Goal: Task Accomplishment & Management: Manage account settings

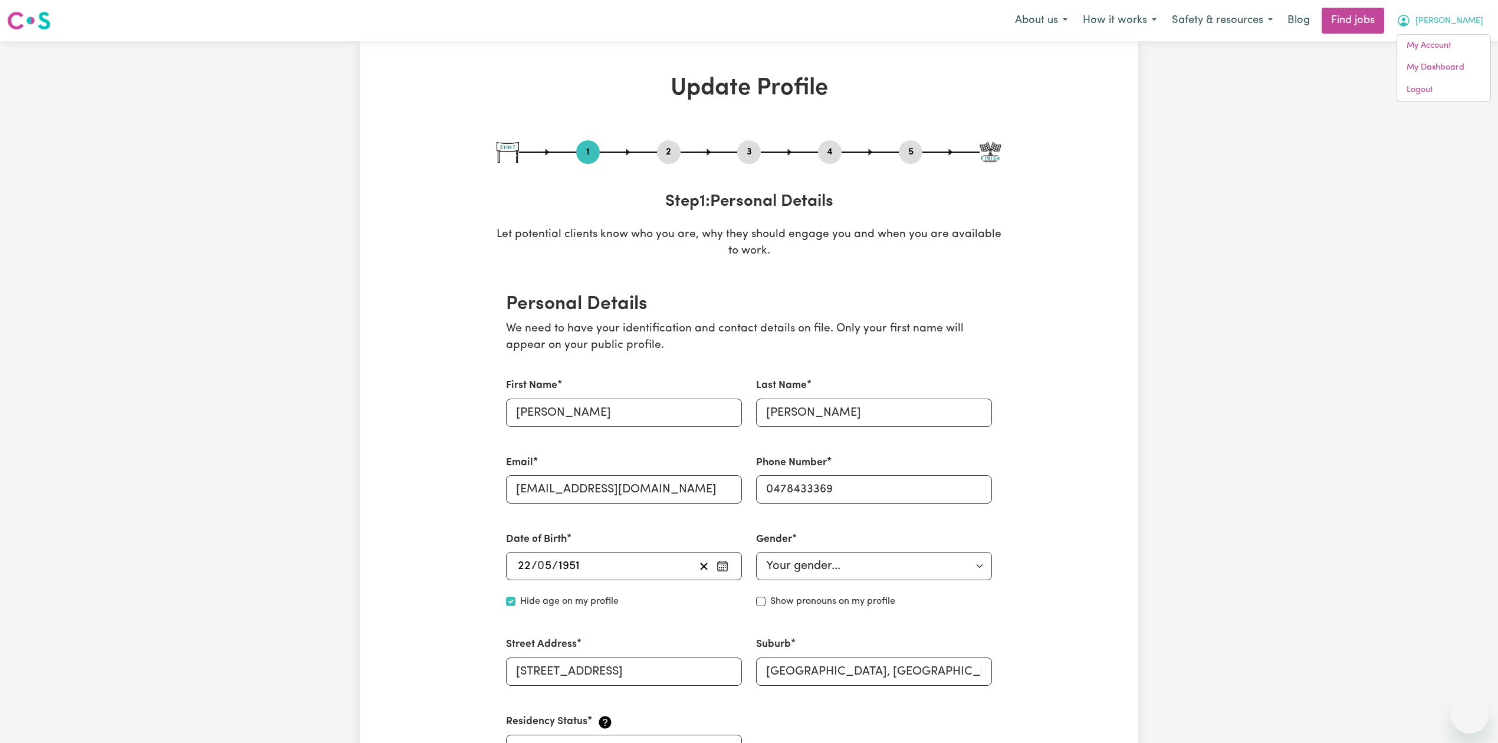
select select "[DEMOGRAPHIC_DATA]"
select select "[DEMOGRAPHIC_DATA] Citizen"
select select "Studying a healthcare related degree or qualification"
select select "70"
select select "100"
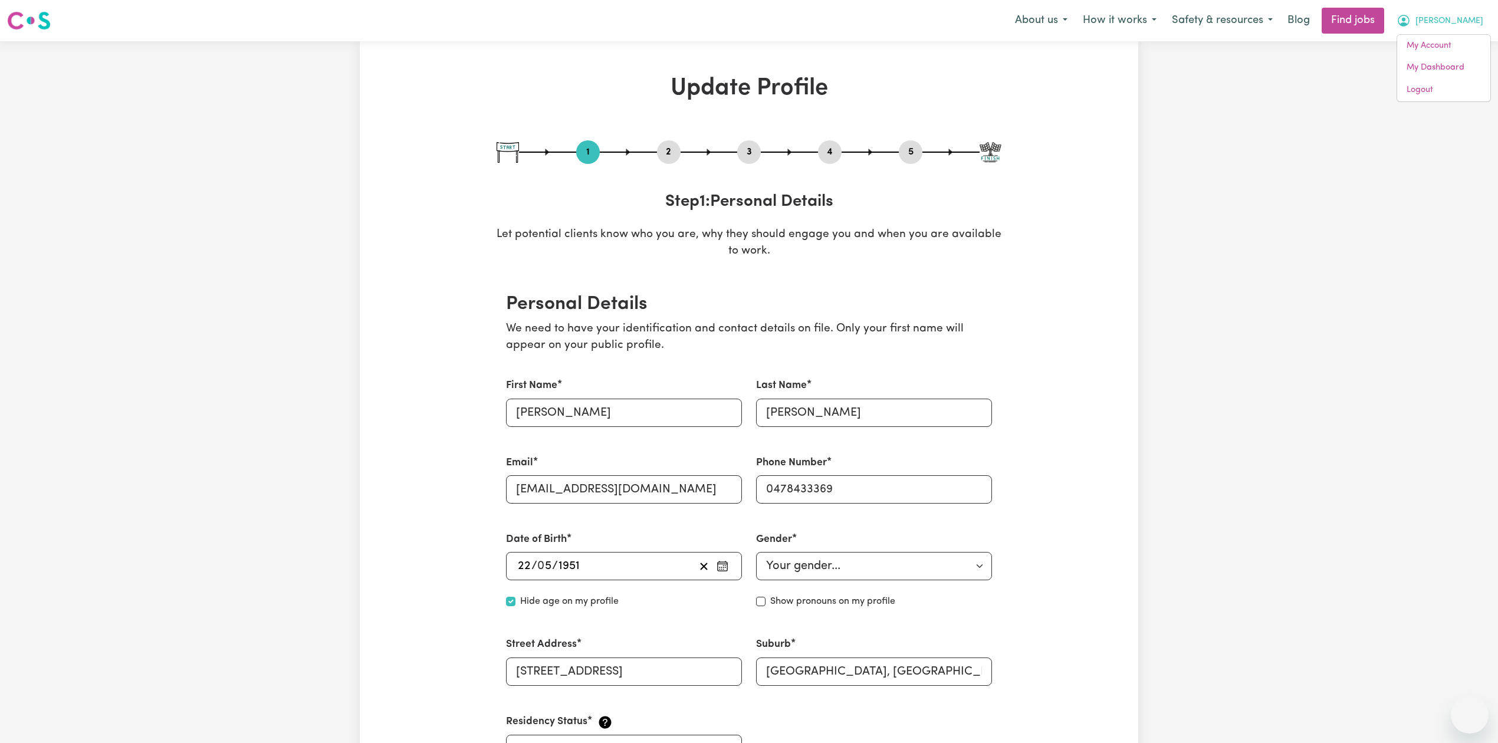
select select "128"
select select "156"
click at [1451, 88] on link "Logout" at bounding box center [1443, 90] width 93 height 22
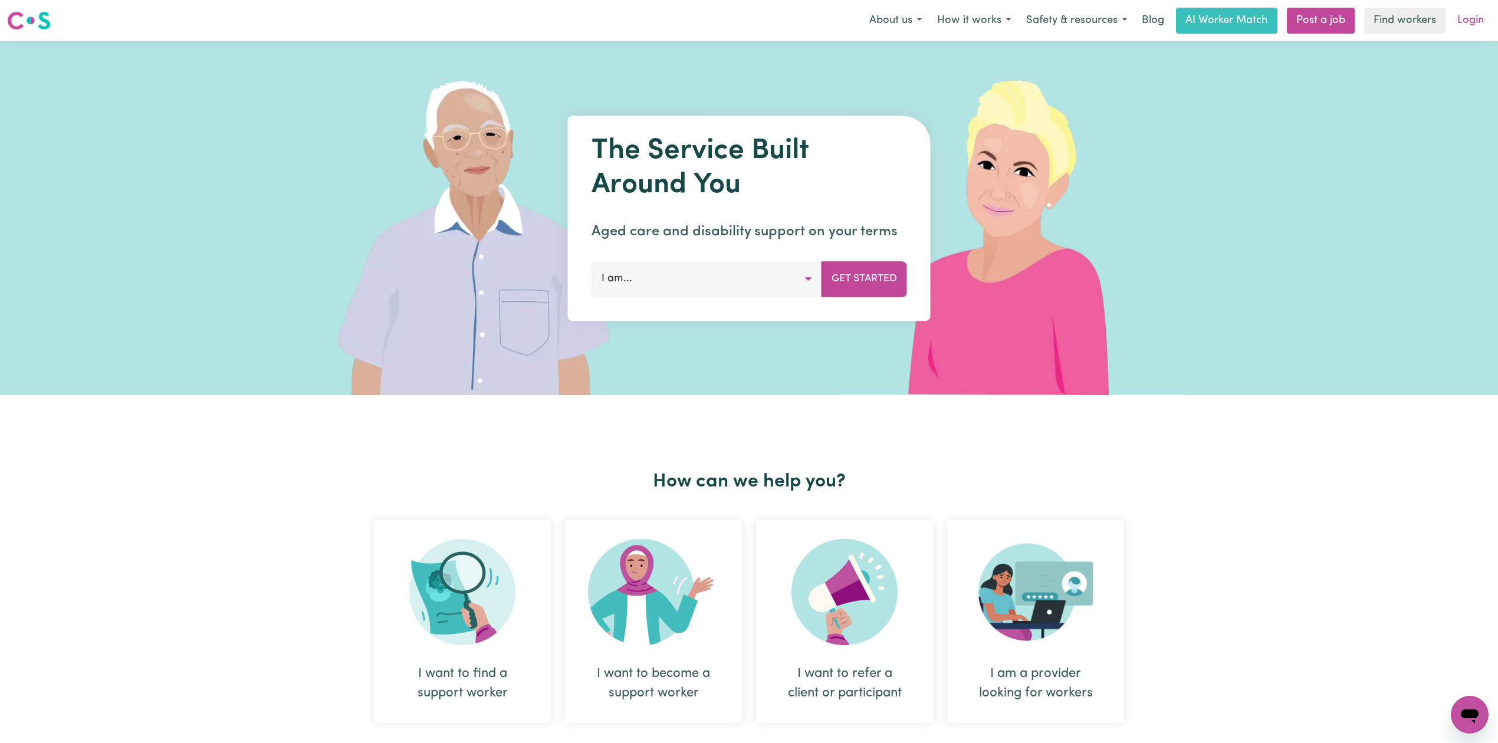
click at [1468, 21] on link "Login" at bounding box center [1471, 21] width 41 height 26
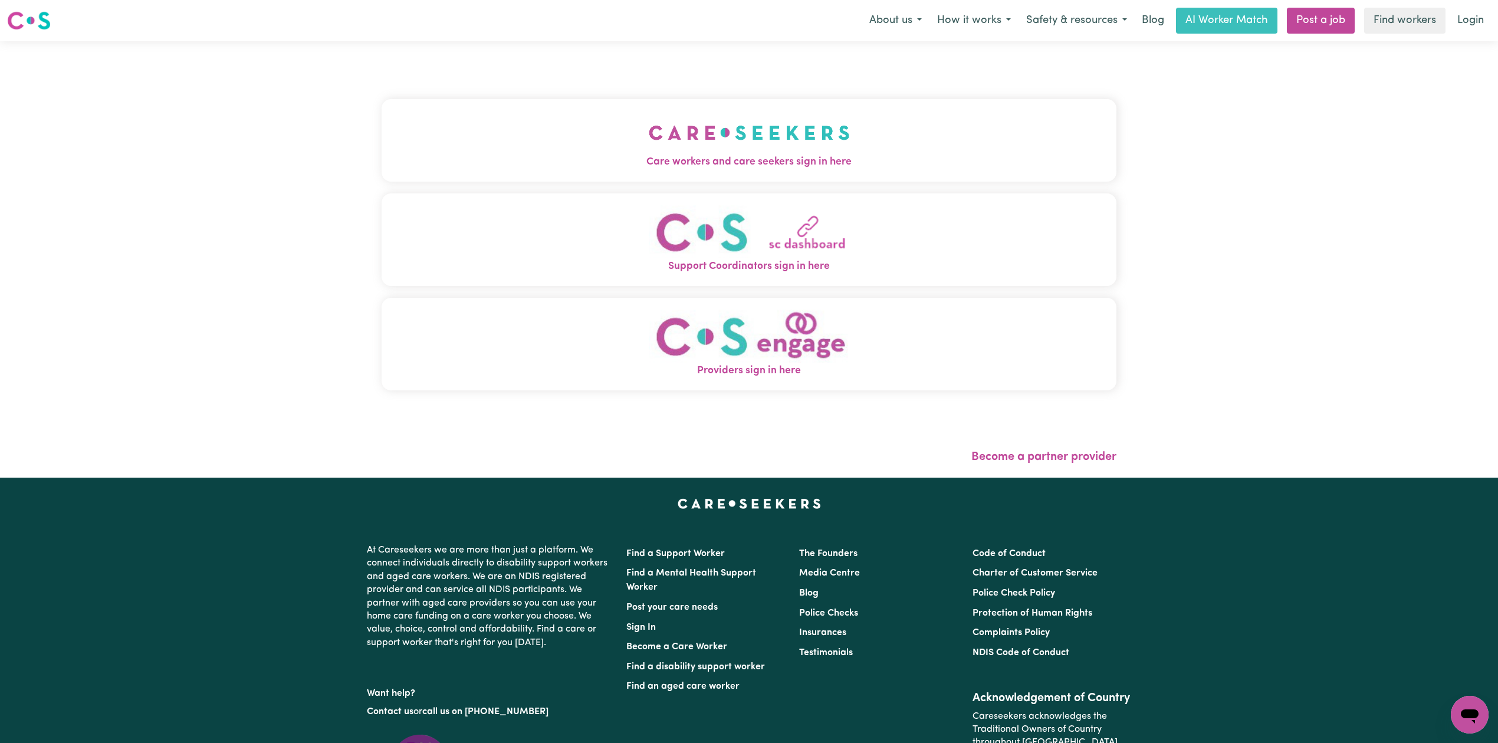
click at [569, 86] on div "Care workers and care seekers sign in here Support Coordinators sign in here Pr…" at bounding box center [749, 251] width 735 height 372
click at [521, 131] on button "Care workers and care seekers sign in here" at bounding box center [749, 140] width 735 height 83
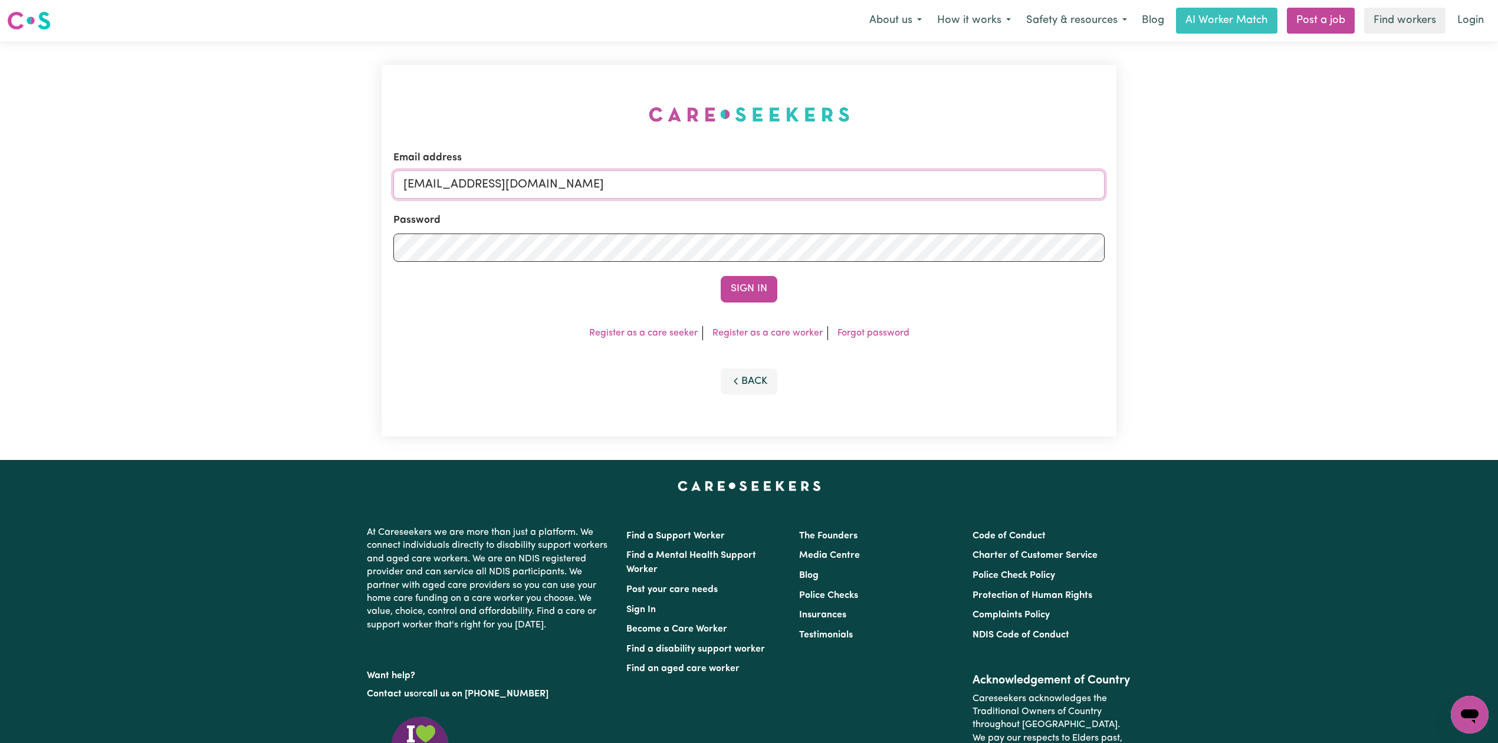
click at [609, 184] on input "[EMAIL_ADDRESS][DOMAIN_NAME]" at bounding box center [748, 184] width 711 height 28
drag, startPoint x: 464, startPoint y: 179, endPoint x: 822, endPoint y: 203, distance: 359.4
click at [822, 203] on form "Email address Superuser~[EMAIL_ADDRESS][DOMAIN_NAME] Password Sign In" at bounding box center [748, 226] width 711 height 152
type input "Superuser~[EMAIL_ADDRESS][DOMAIN_NAME]"
click at [759, 289] on button "Sign In" at bounding box center [749, 289] width 57 height 26
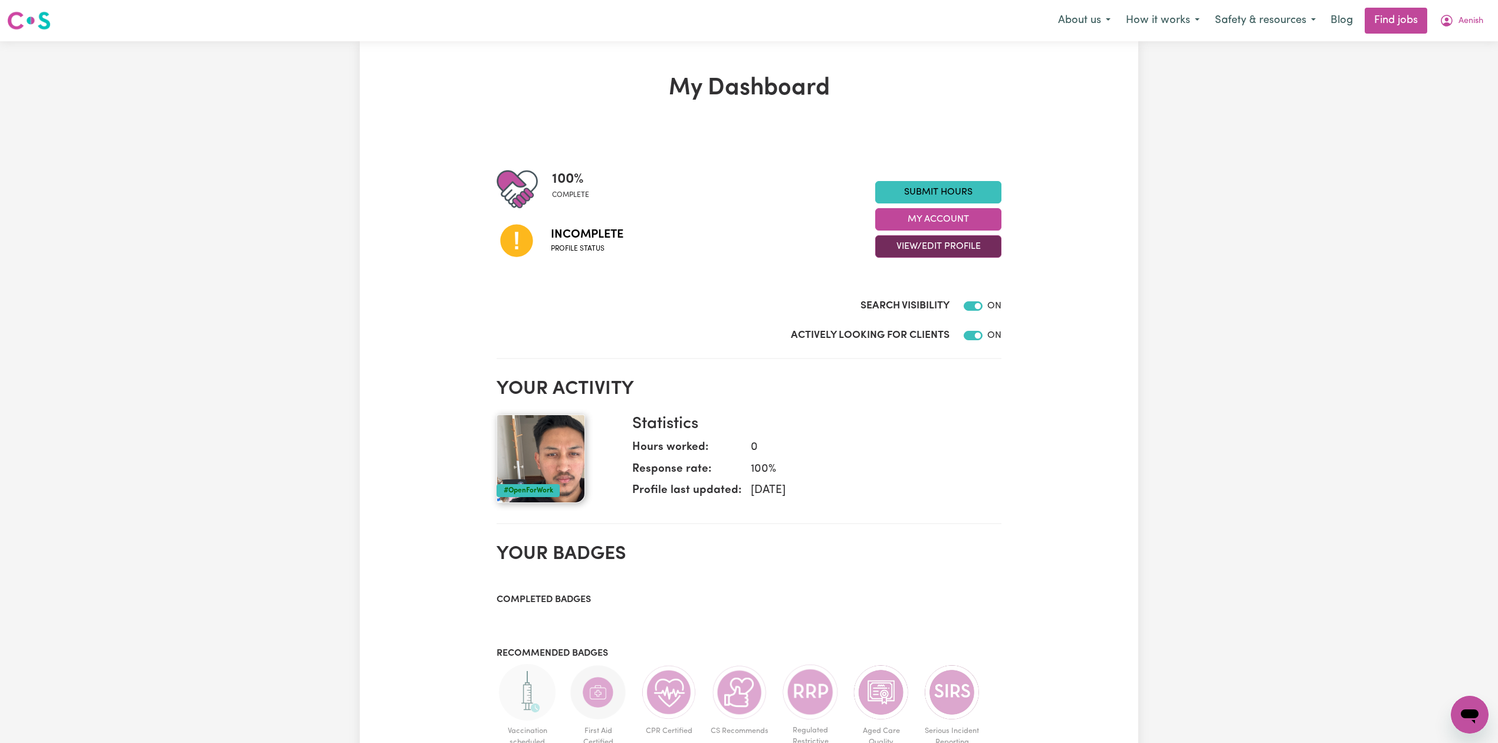
click at [928, 239] on button "View/Edit Profile" at bounding box center [938, 246] width 126 height 22
click at [892, 298] on link "Edit Profile" at bounding box center [931, 300] width 110 height 24
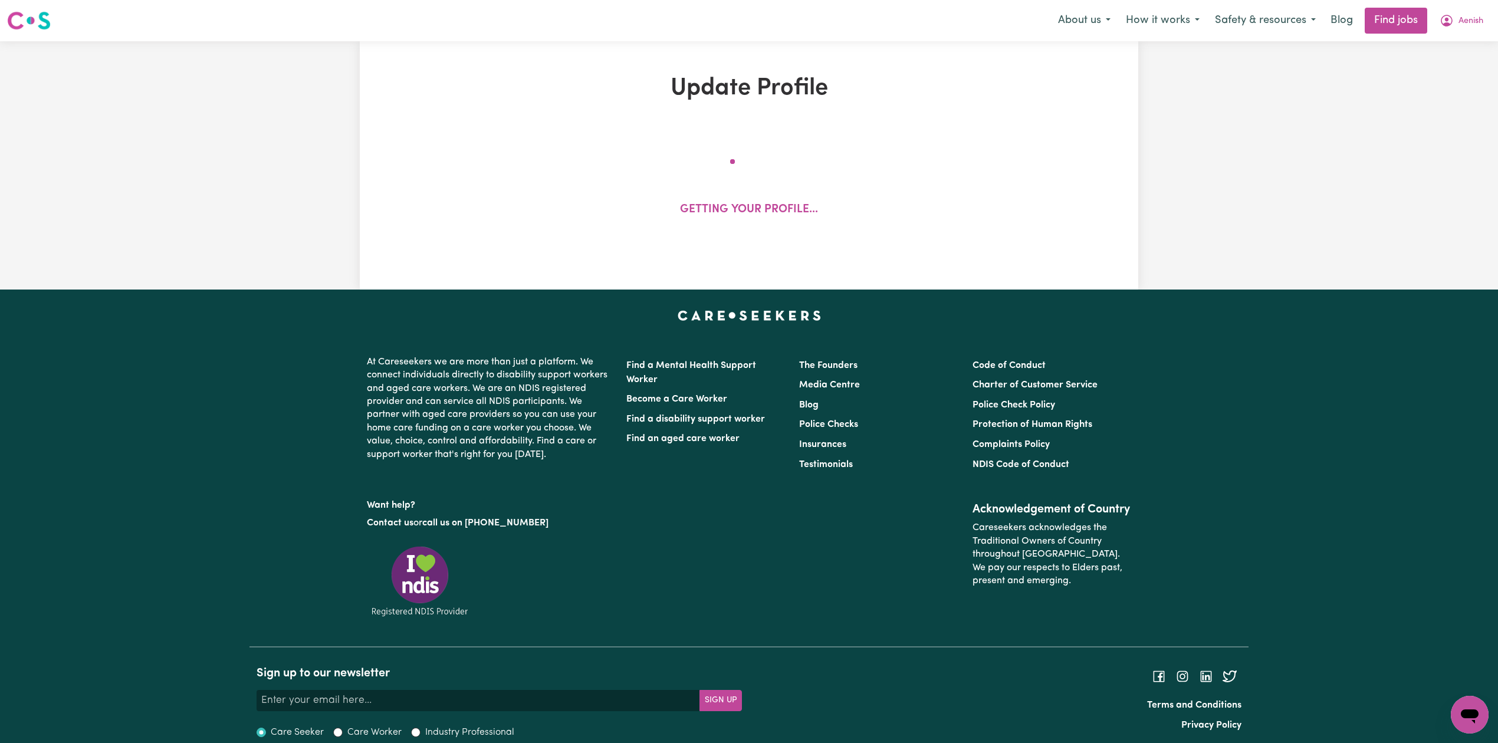
select select "[DEMOGRAPHIC_DATA]"
select select "[DEMOGRAPHIC_DATA] Citizen"
select select "Studying a healthcare related degree or qualification"
select select "40"
select select "55"
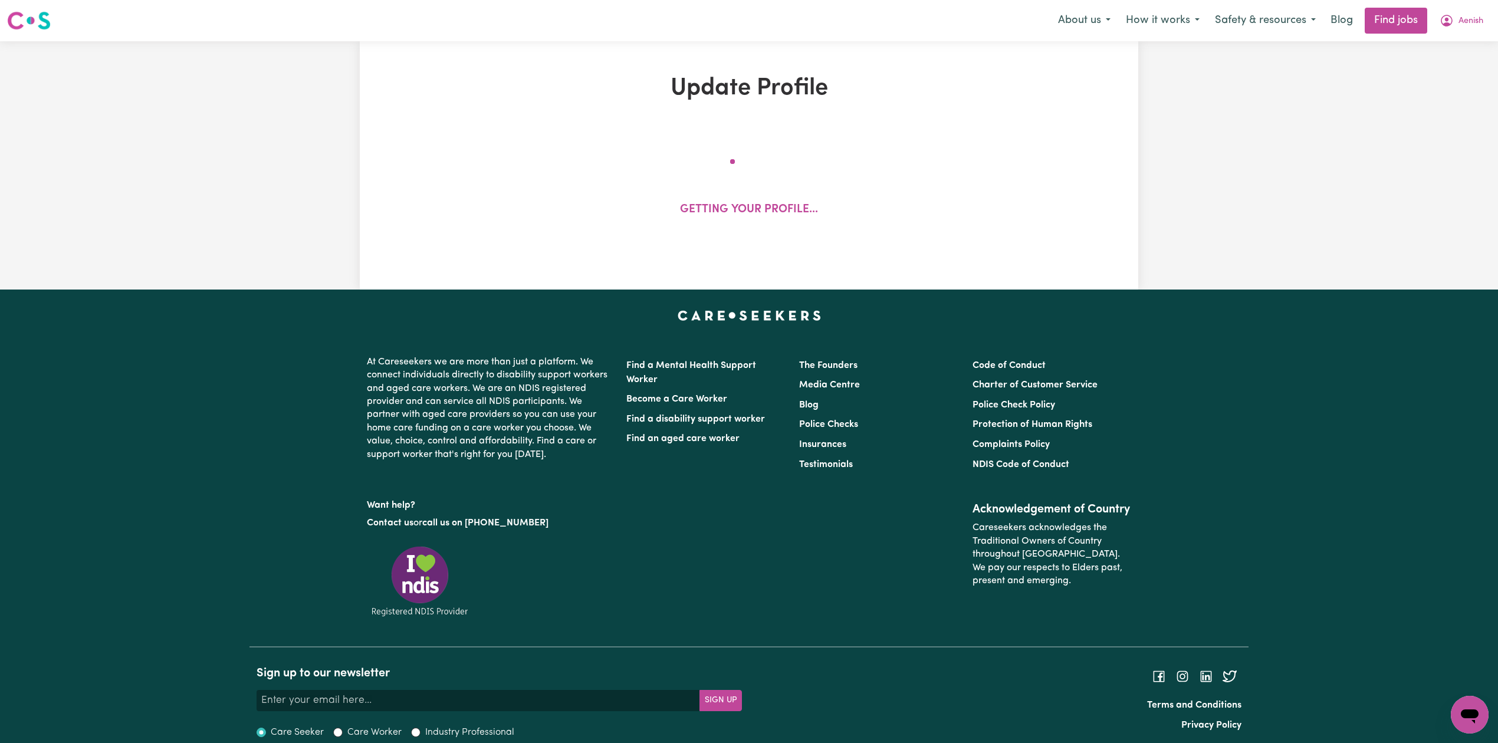
select select "65"
select select "80"
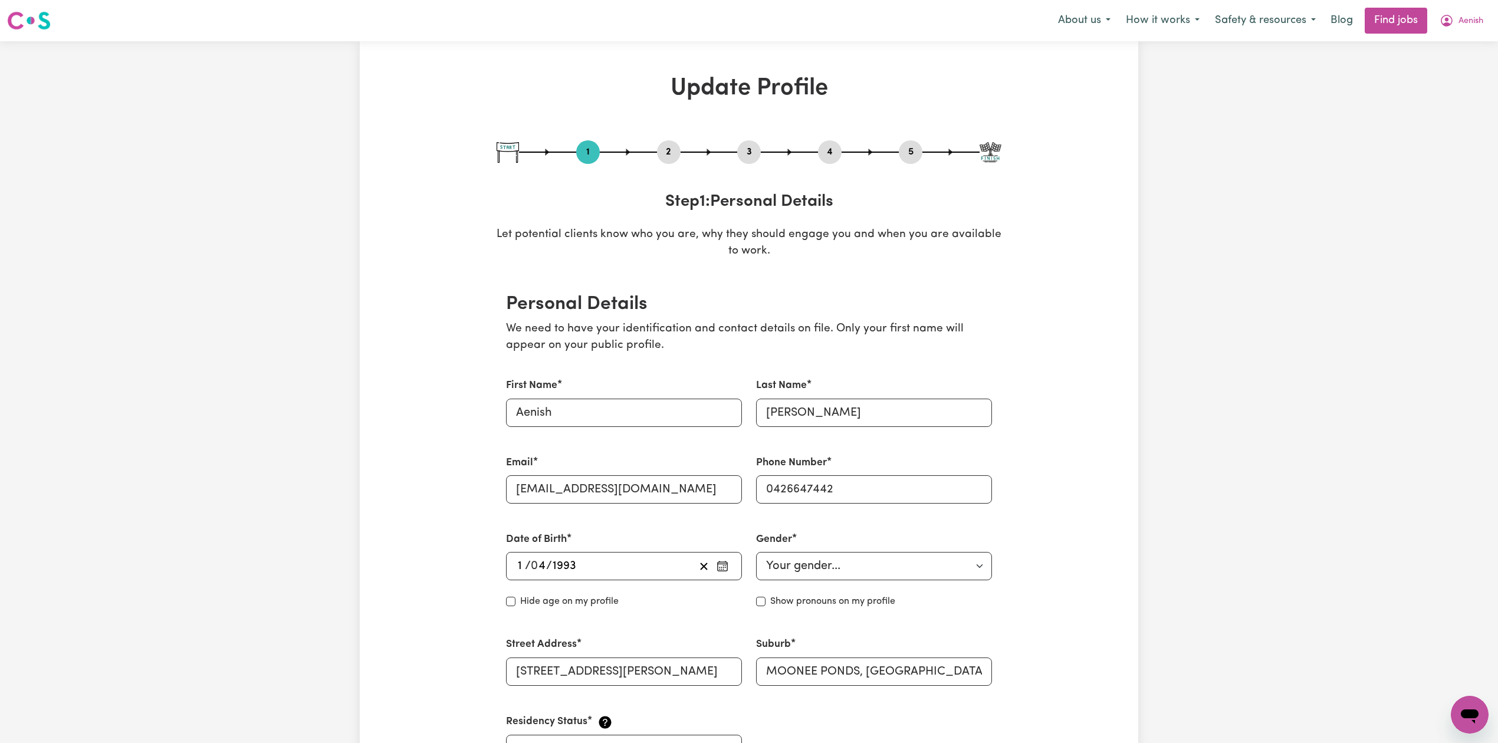
click at [668, 151] on button "2" at bounding box center [669, 152] width 24 height 15
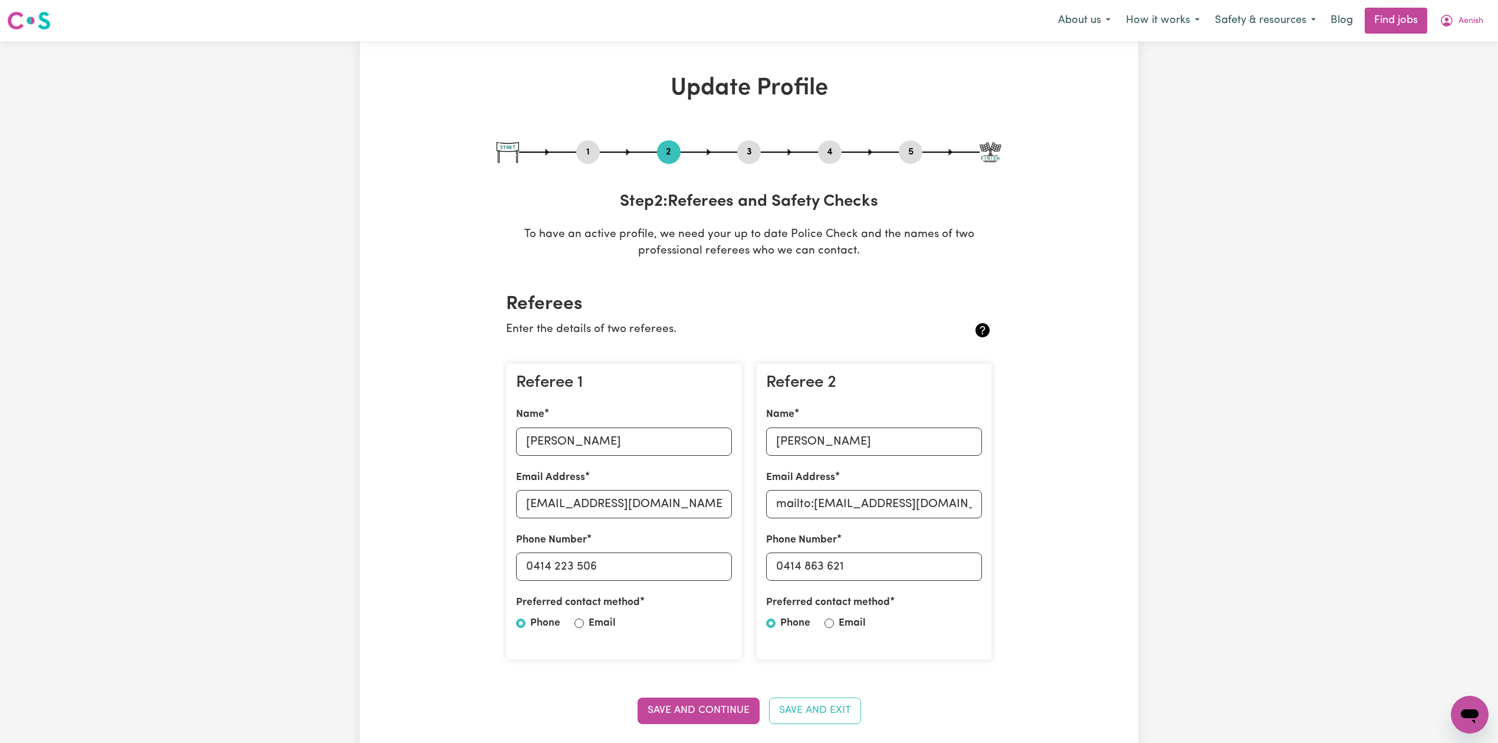
scroll to position [78, 0]
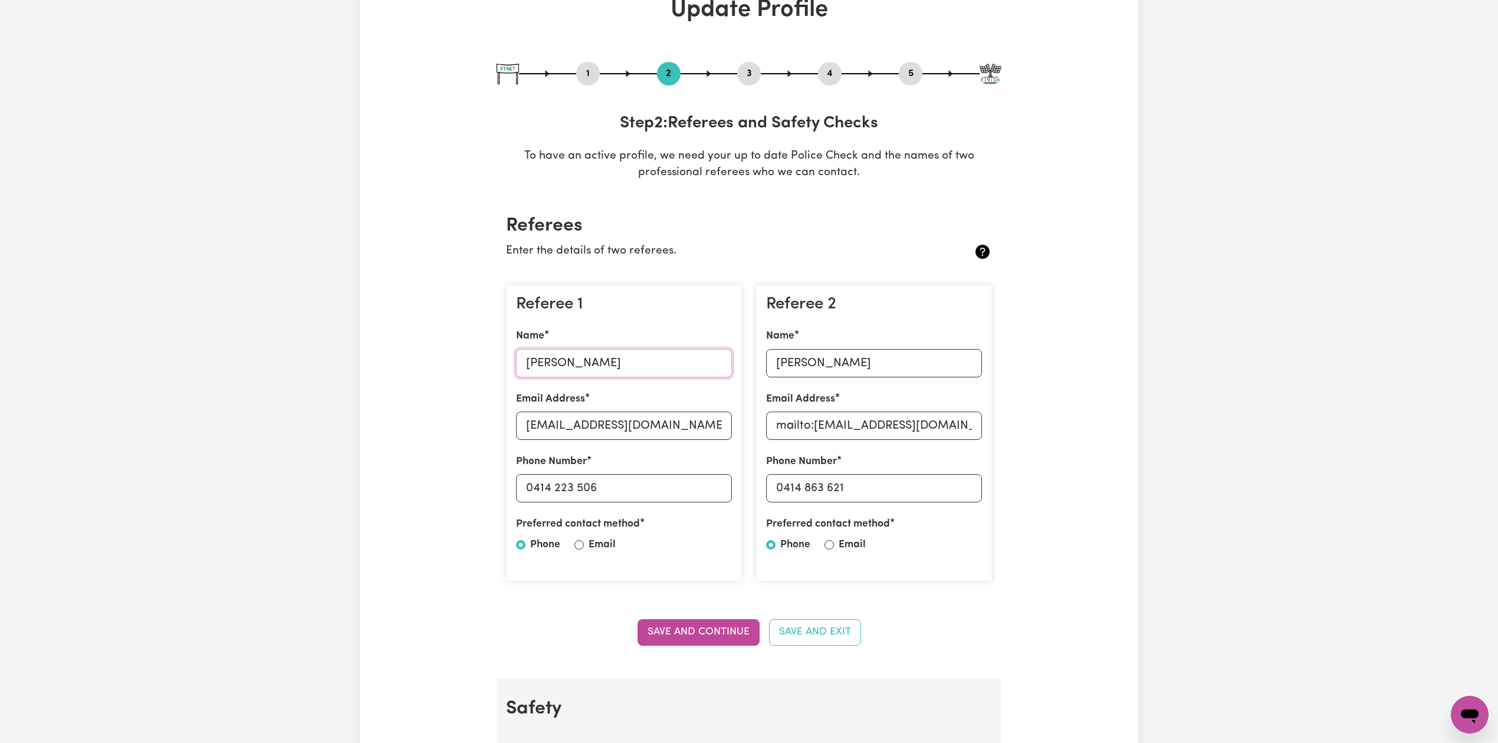
click at [548, 366] on input "[PERSON_NAME]" at bounding box center [624, 363] width 216 height 28
click at [599, 420] on input "[EMAIL_ADDRESS][DOMAIN_NAME]" at bounding box center [624, 426] width 216 height 28
drag, startPoint x: 534, startPoint y: 487, endPoint x: 659, endPoint y: 491, distance: 125.1
click at [659, 491] on input "0414 223 506" at bounding box center [624, 488] width 216 height 28
click at [840, 349] on input "[PERSON_NAME]" at bounding box center [874, 363] width 216 height 28
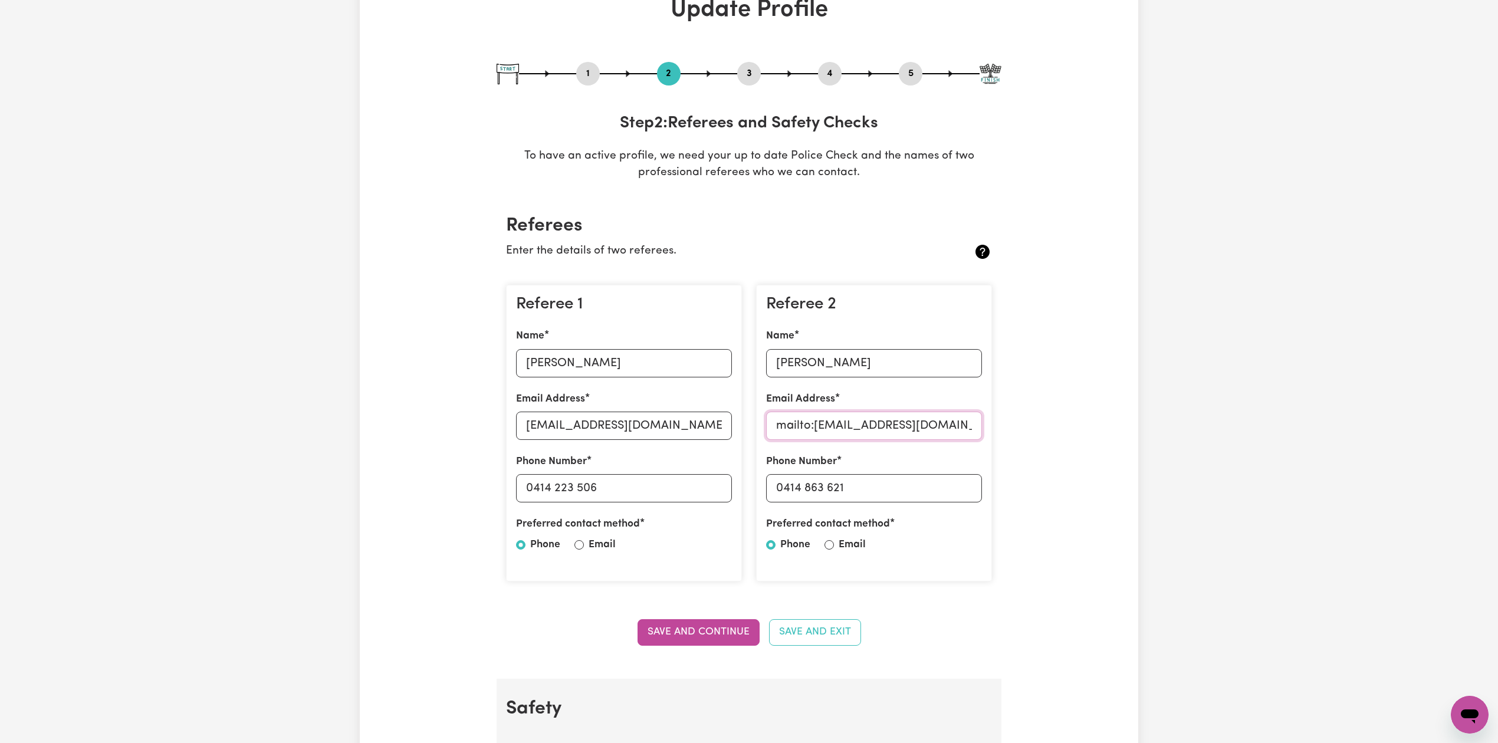
drag, startPoint x: 815, startPoint y: 421, endPoint x: 739, endPoint y: 414, distance: 76.4
click at [739, 414] on div "Referee 1 Name [PERSON_NAME] Email Address [EMAIL_ADDRESS][DOMAIN_NAME] Phone N…" at bounding box center [749, 433] width 500 height 316
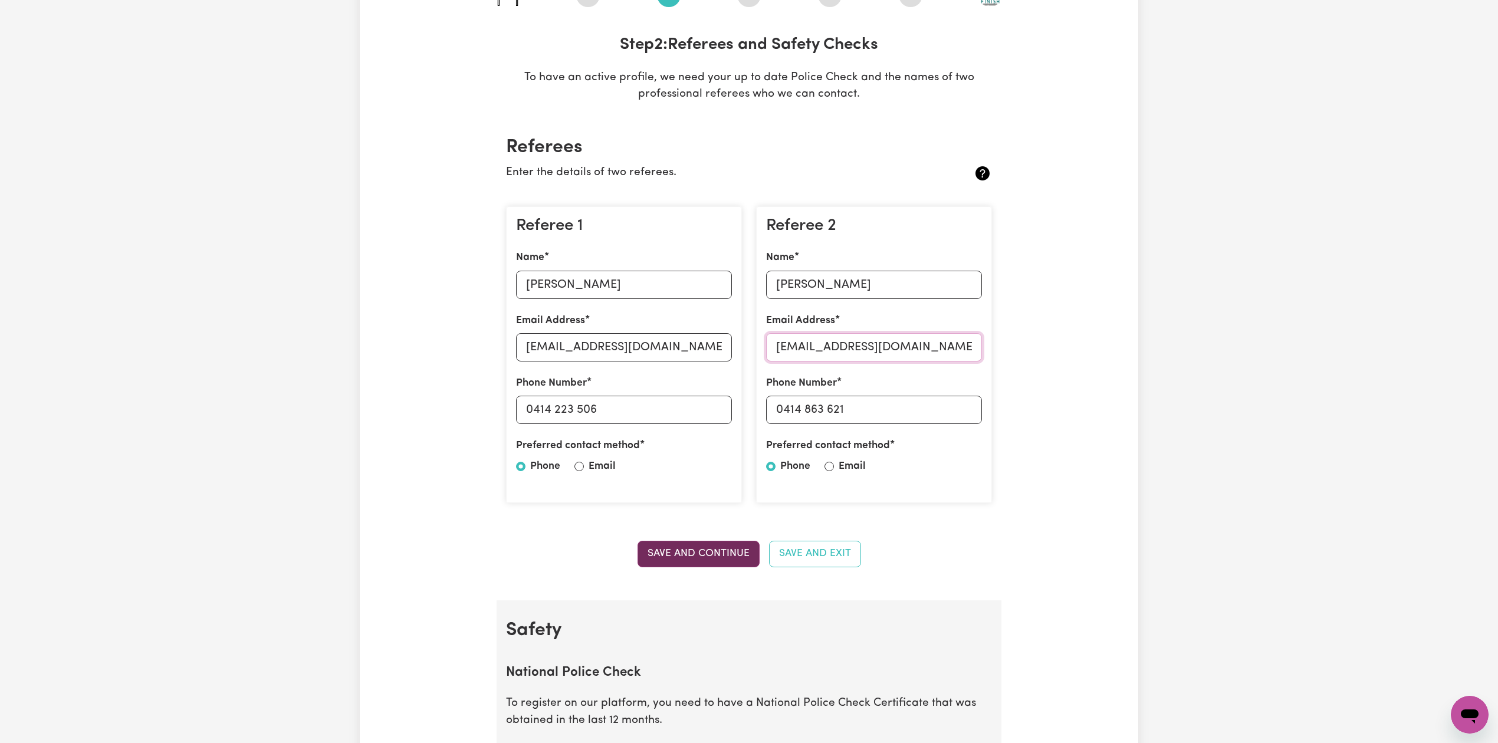
type input "[EMAIL_ADDRESS][DOMAIN_NAME]"
click at [683, 557] on button "Save and Continue" at bounding box center [699, 554] width 122 height 26
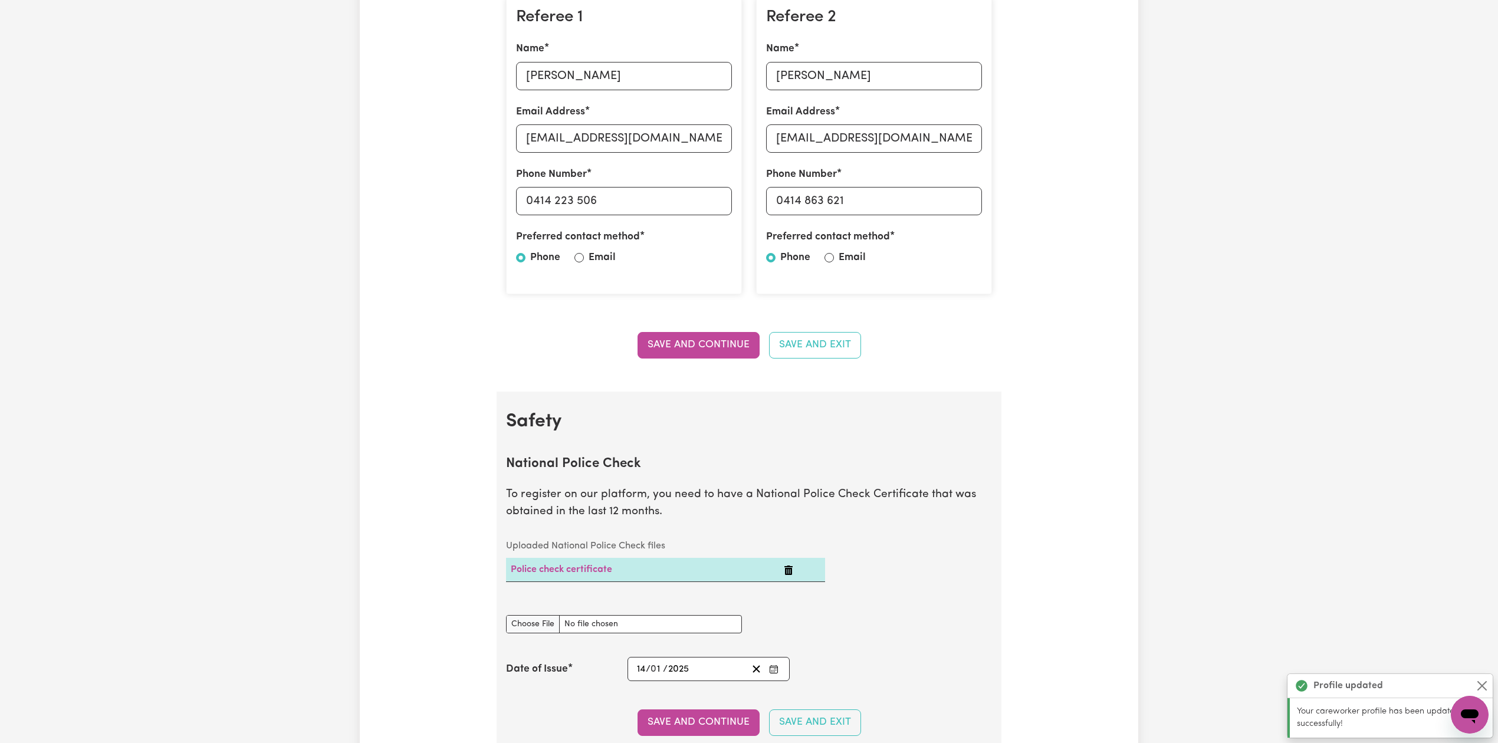
scroll to position [208, 0]
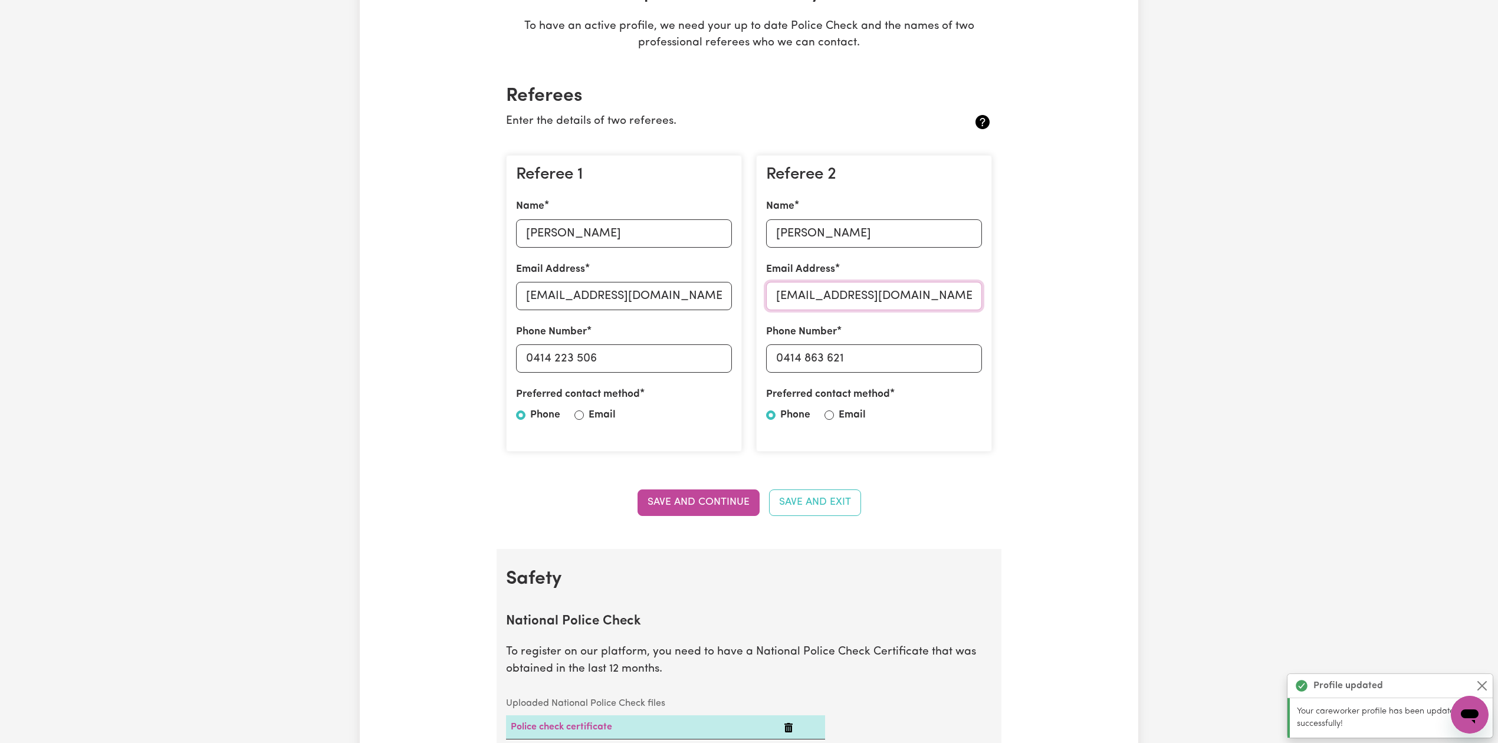
click at [840, 294] on input "[EMAIL_ADDRESS][DOMAIN_NAME]" at bounding box center [874, 296] width 216 height 28
drag, startPoint x: 784, startPoint y: 357, endPoint x: 932, endPoint y: 369, distance: 148.5
click at [932, 369] on input "0414 863 621" at bounding box center [874, 358] width 216 height 28
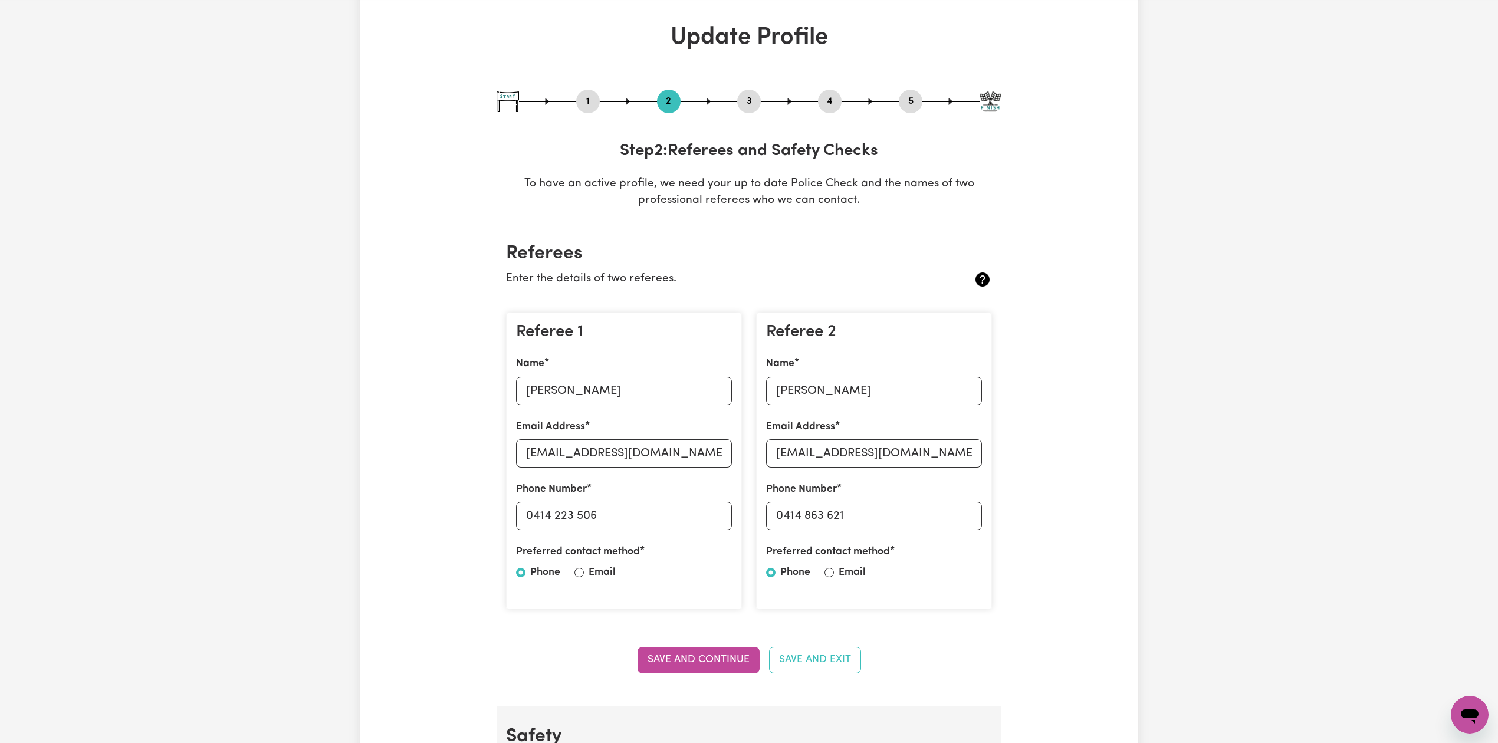
click at [921, 105] on button "5" at bounding box center [911, 101] width 24 height 15
select select "I am providing services privately on my own"
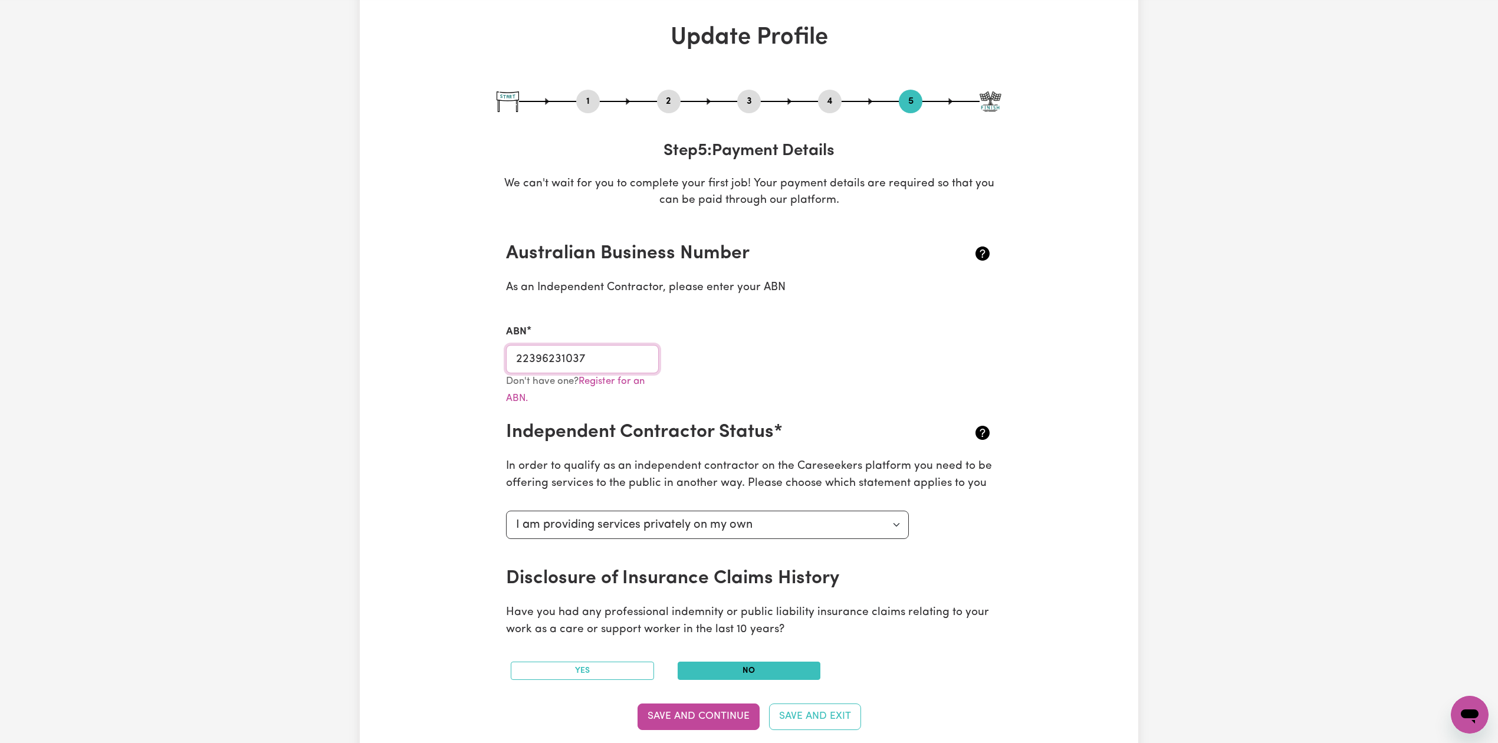
click at [590, 362] on input "22396231037" at bounding box center [582, 359] width 153 height 28
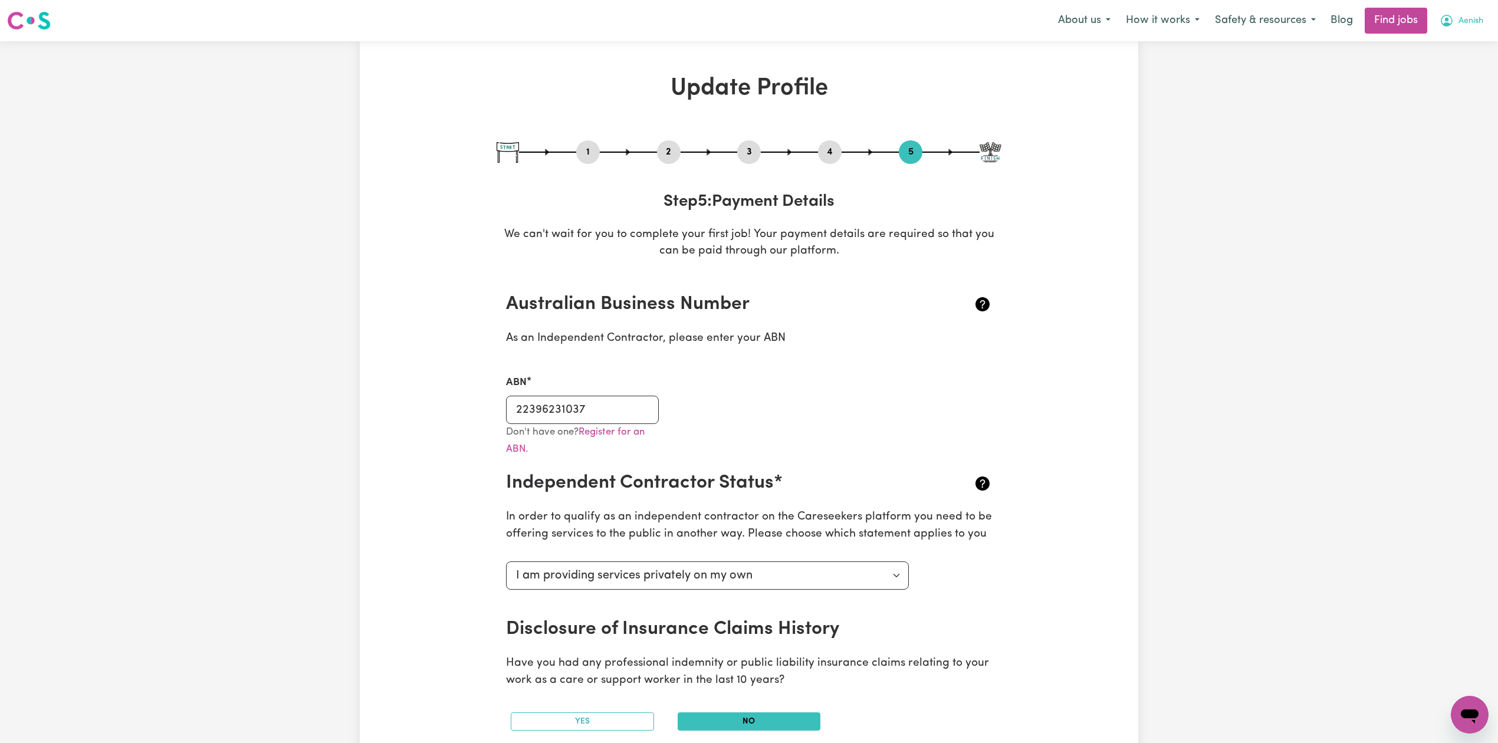
click at [1468, 10] on button "Aenish" at bounding box center [1461, 20] width 59 height 25
click at [1443, 85] on link "Logout" at bounding box center [1443, 90] width 93 height 22
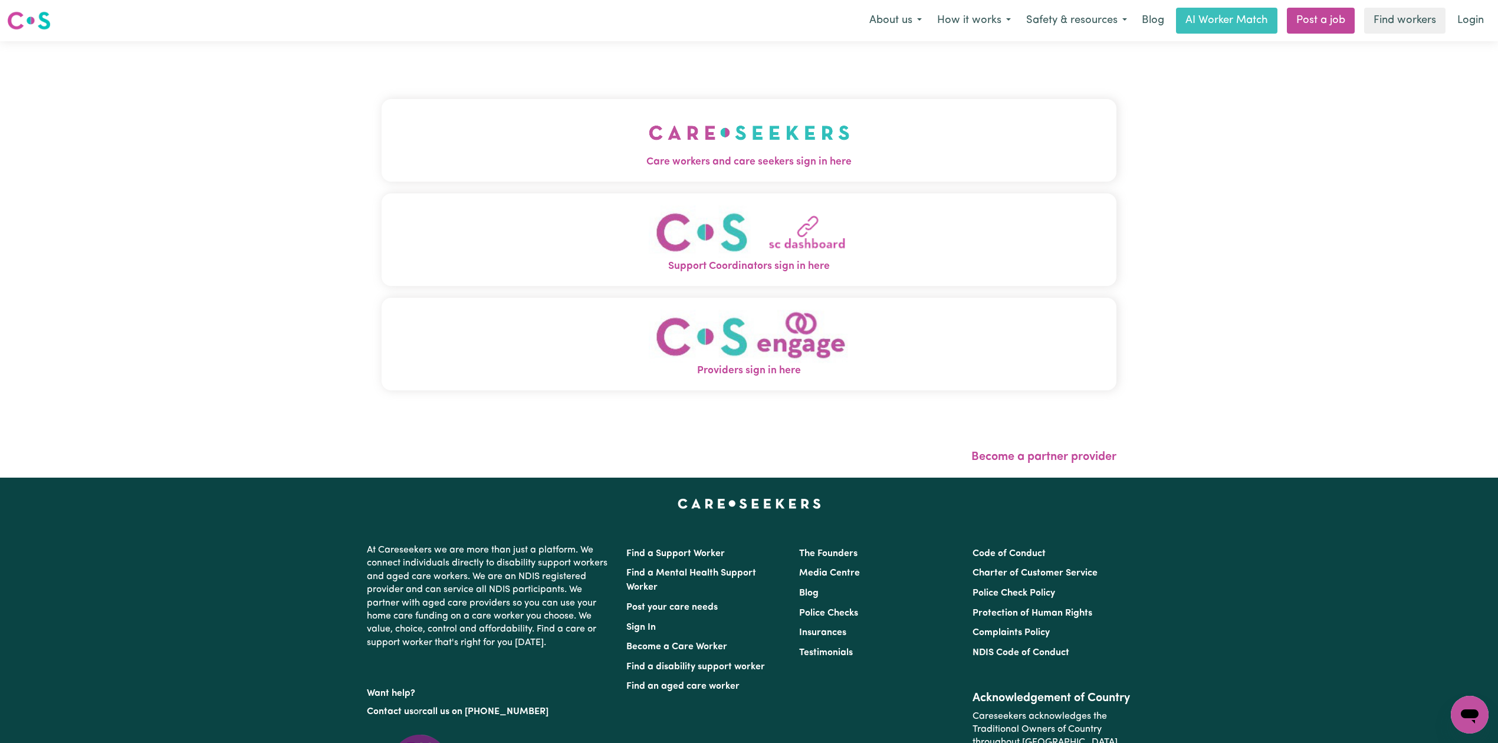
click at [382, 204] on button "Support Coordinators sign in here" at bounding box center [749, 239] width 735 height 93
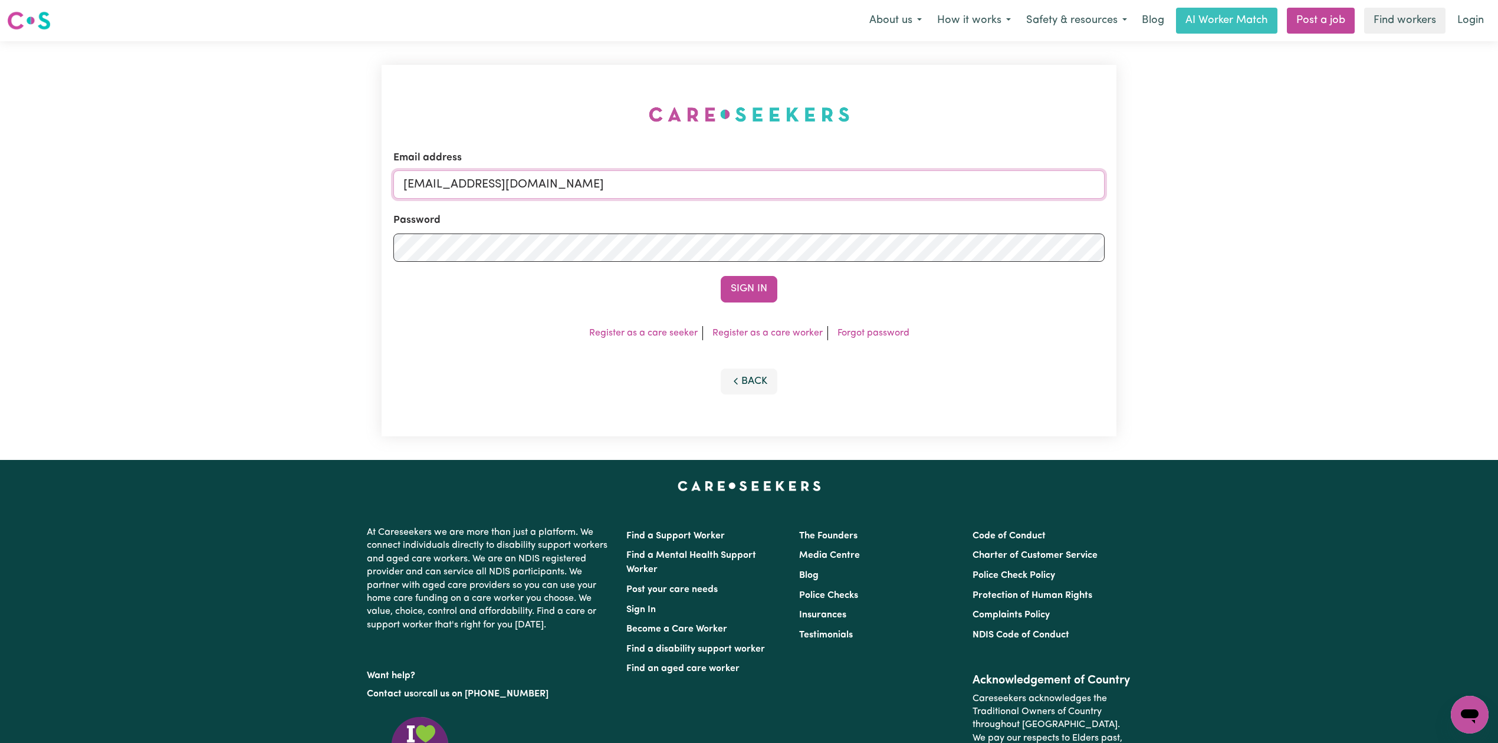
click at [501, 197] on input "[EMAIL_ADDRESS][DOMAIN_NAME]" at bounding box center [748, 184] width 711 height 28
drag, startPoint x: 463, startPoint y: 189, endPoint x: 706, endPoint y: 199, distance: 242.7
click at [706, 199] on form "Email address Superuser~[EMAIL_ADDRESS][DOMAIN_NAME] Password Sign In" at bounding box center [748, 226] width 711 height 152
type input "Superuser~[EMAIL_ADDRESS][DOMAIN_NAME]"
click at [744, 288] on button "Sign In" at bounding box center [749, 289] width 57 height 26
